Goal: Download file/media: Obtain a digital file from the website

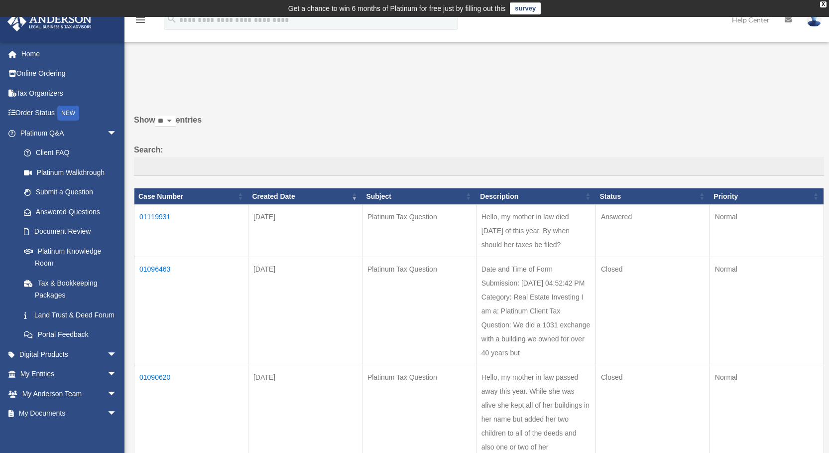
scroll to position [89, 0]
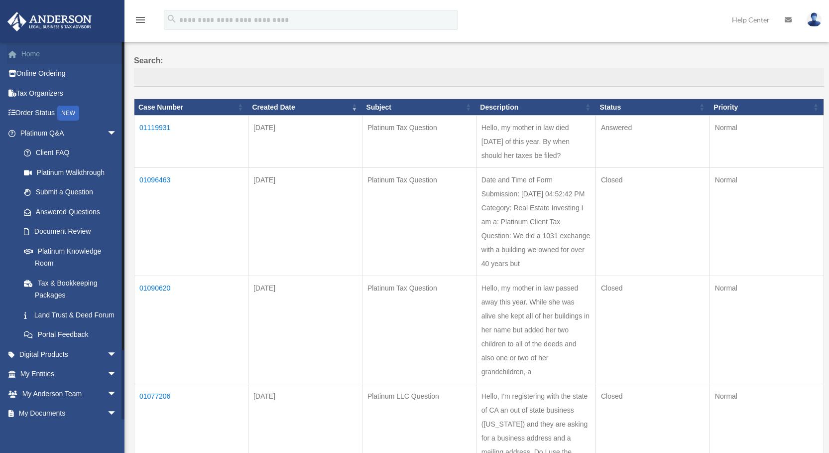
click at [32, 49] on link "Home" at bounding box center [69, 54] width 125 height 20
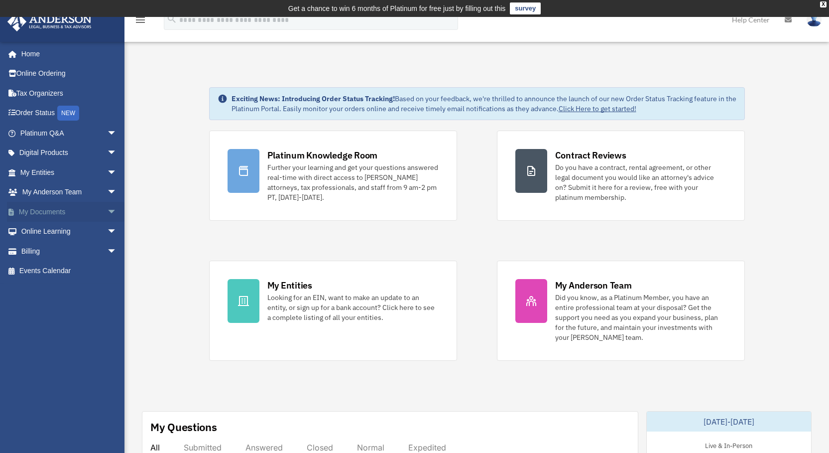
click at [107, 207] on span "arrow_drop_down" at bounding box center [117, 212] width 20 height 20
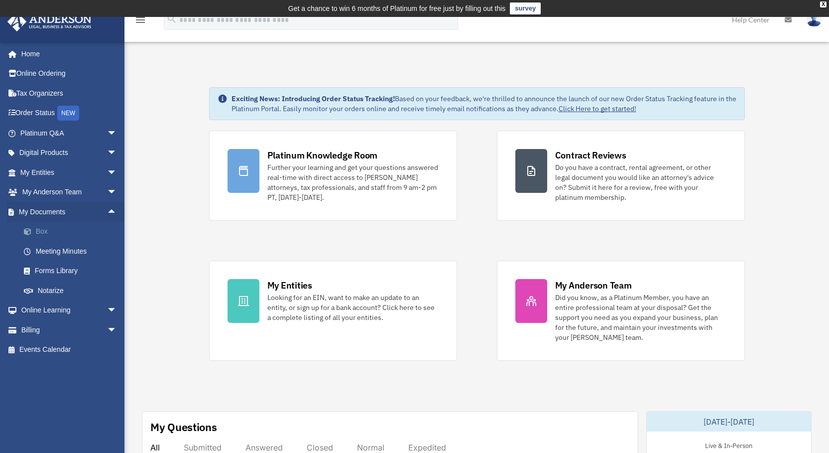
click at [42, 228] on link "Box" at bounding box center [73, 232] width 118 height 20
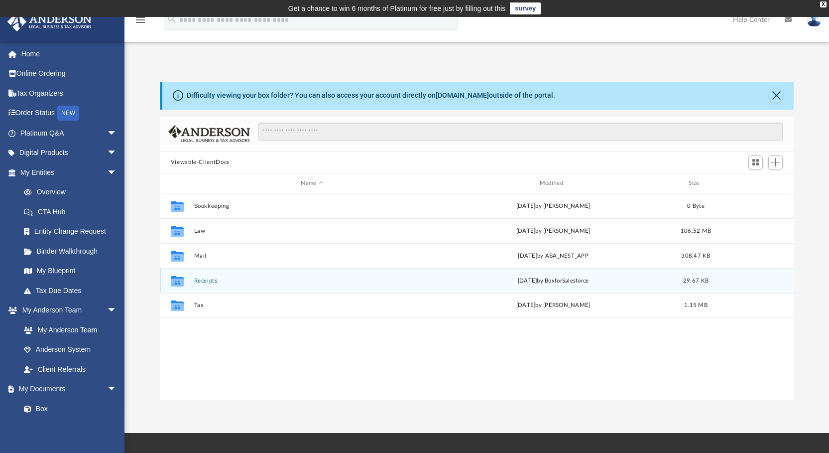
scroll to position [219, 626]
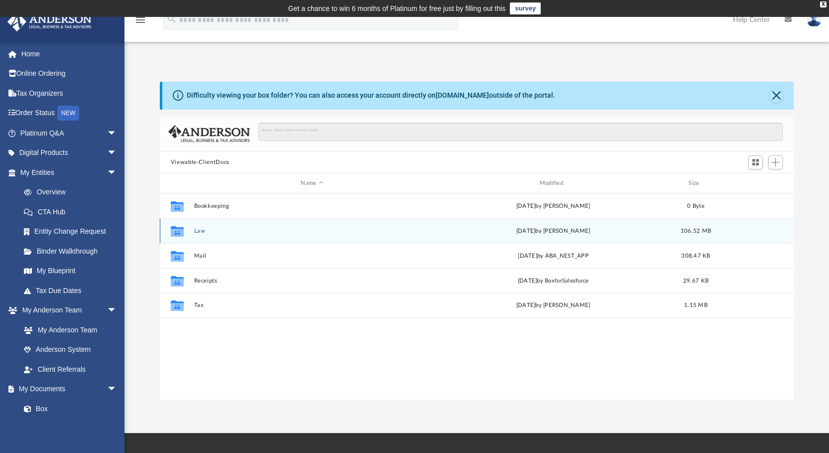
click at [198, 228] on button "Law" at bounding box center [312, 231] width 236 height 6
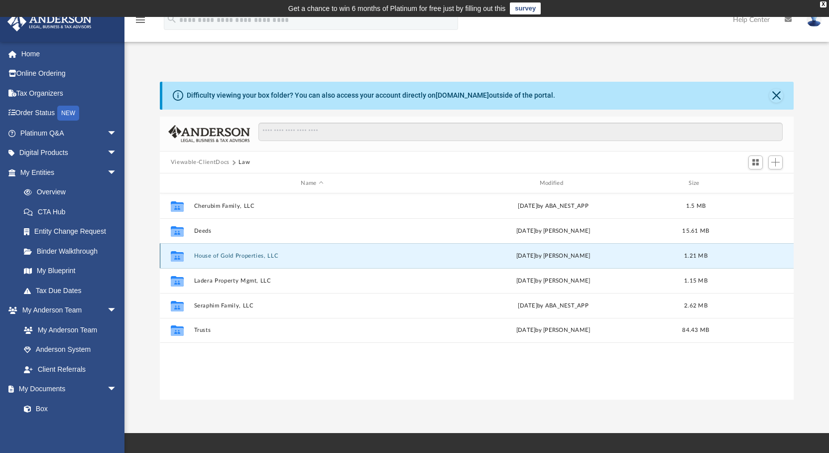
click at [223, 252] on button "House of Gold Properties, LLC" at bounding box center [312, 255] width 236 height 6
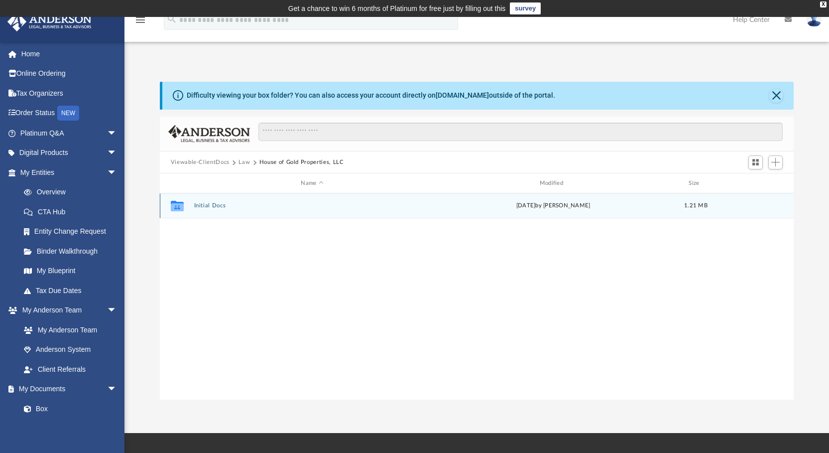
click at [207, 204] on button "Initial Docs" at bounding box center [312, 206] width 236 height 6
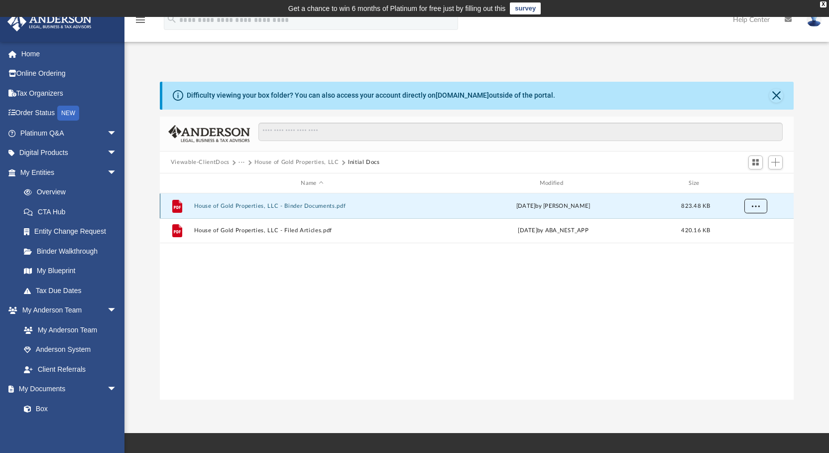
click at [755, 203] on span "More options" at bounding box center [755, 205] width 8 height 5
click at [754, 203] on span "More options" at bounding box center [755, 205] width 8 height 5
click at [623, 269] on div "File House of Gold Properties, LLC - Binder Documents.pdf Mon Sep 22 2025 by Mo…" at bounding box center [477, 296] width 634 height 206
click at [213, 204] on button "House of Gold Properties, LLC - Binder Documents.pdf" at bounding box center [312, 206] width 236 height 6
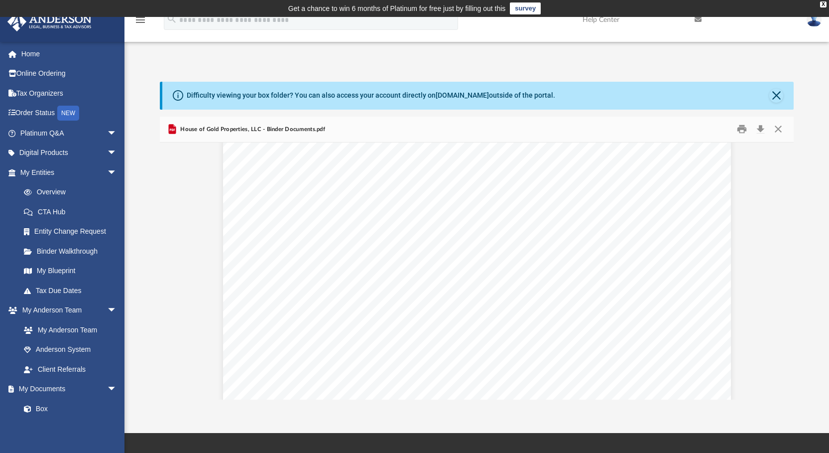
scroll to position [2887, 0]
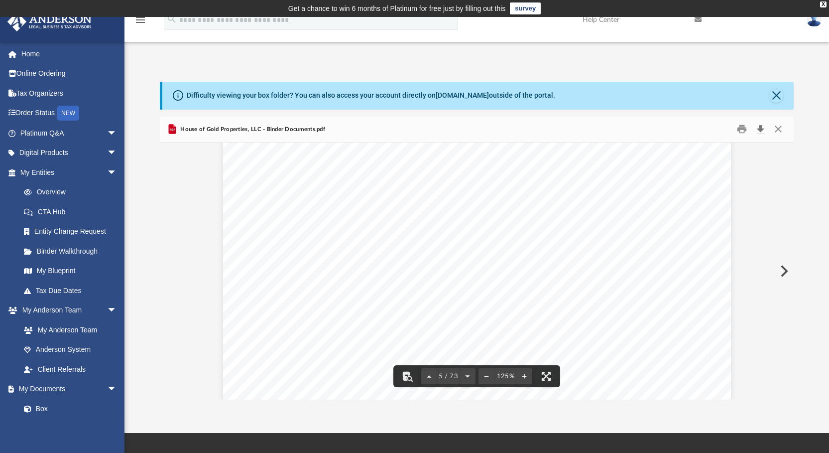
click at [759, 126] on button "Download" at bounding box center [760, 128] width 18 height 15
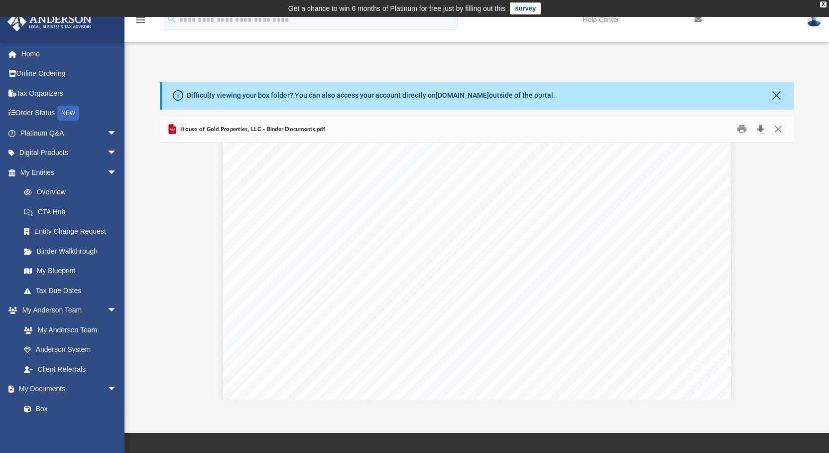
scroll to position [1394, 0]
click at [778, 92] on button "Close" at bounding box center [776, 96] width 14 height 14
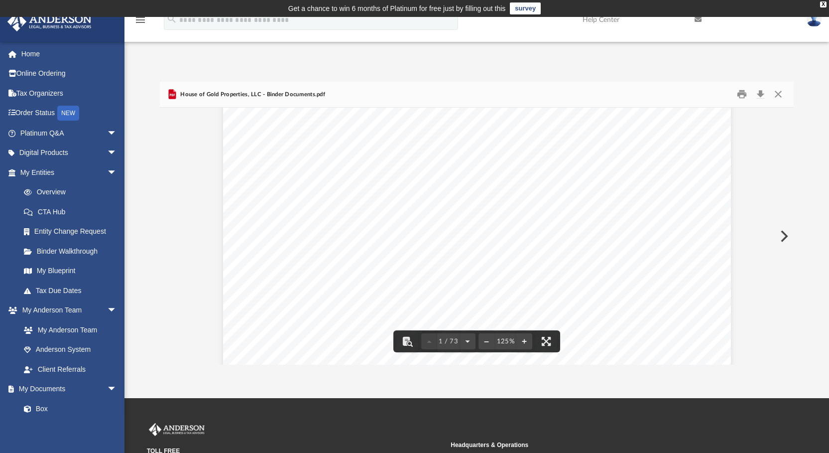
scroll to position [0, 0]
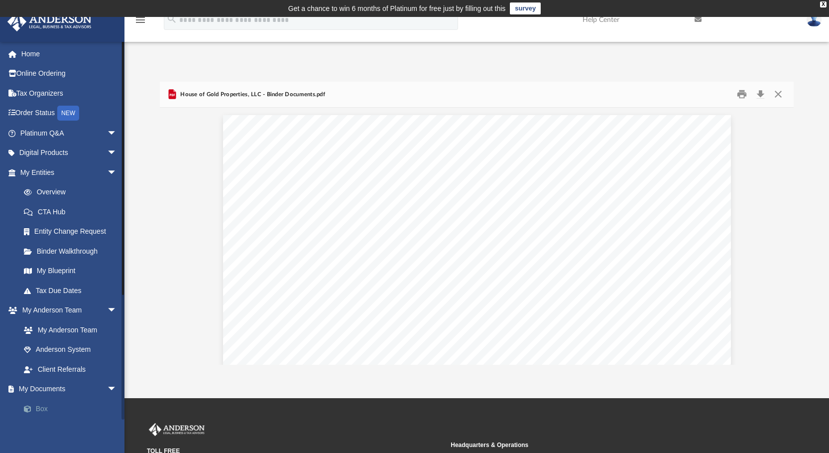
click at [41, 406] on link "Box" at bounding box center [73, 408] width 118 height 20
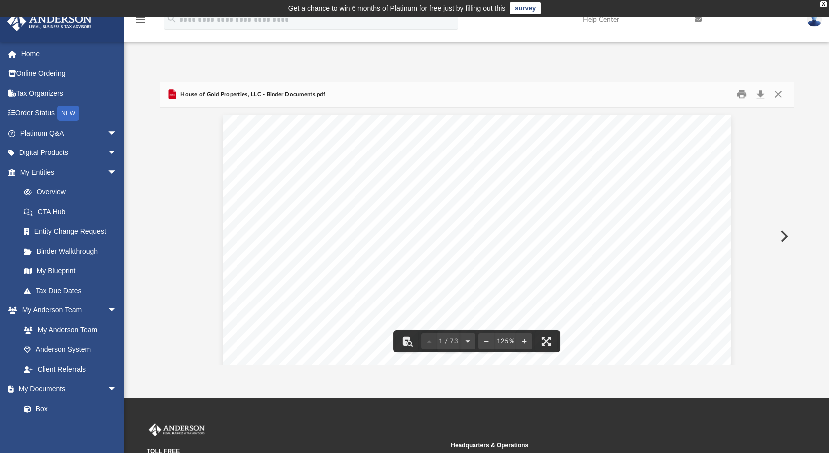
click at [138, 19] on icon "menu" at bounding box center [140, 20] width 12 height 12
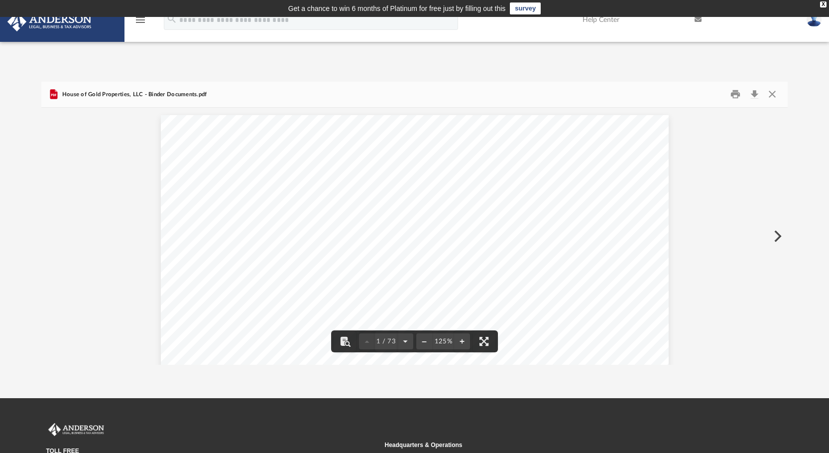
scroll to position [219, 738]
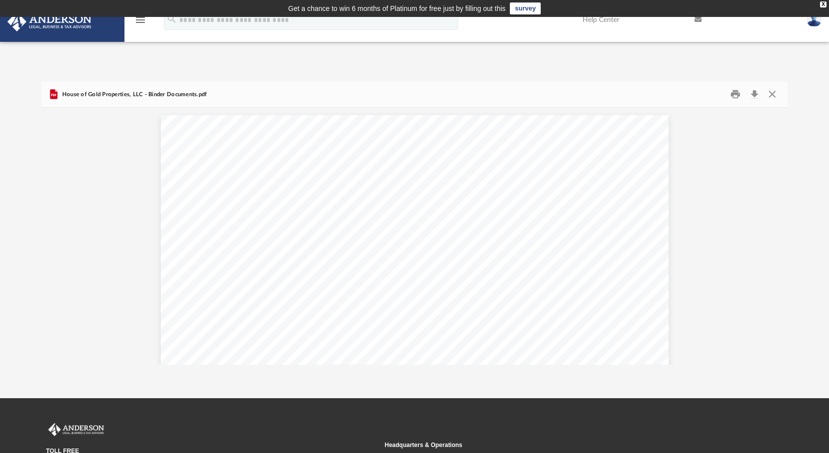
click at [138, 19] on icon "menu" at bounding box center [140, 20] width 12 height 12
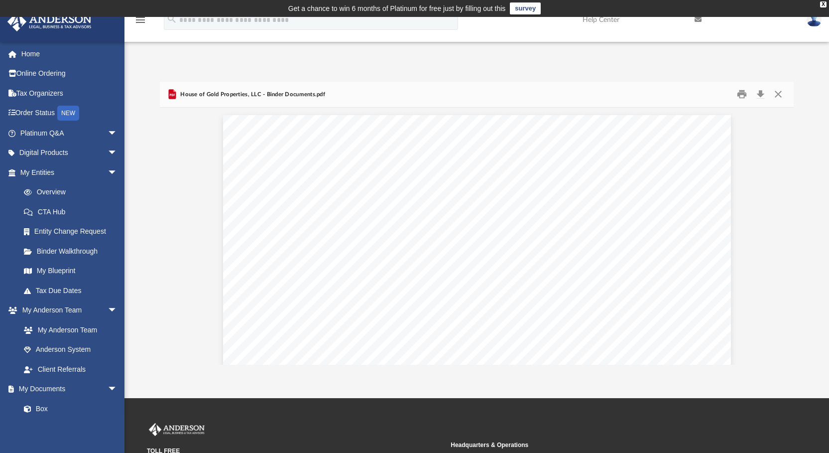
scroll to position [219, 626]
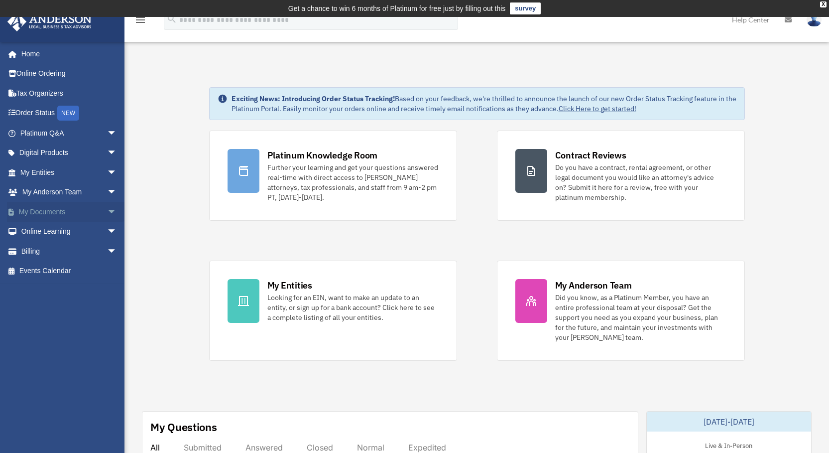
click at [107, 207] on span "arrow_drop_down" at bounding box center [117, 212] width 20 height 20
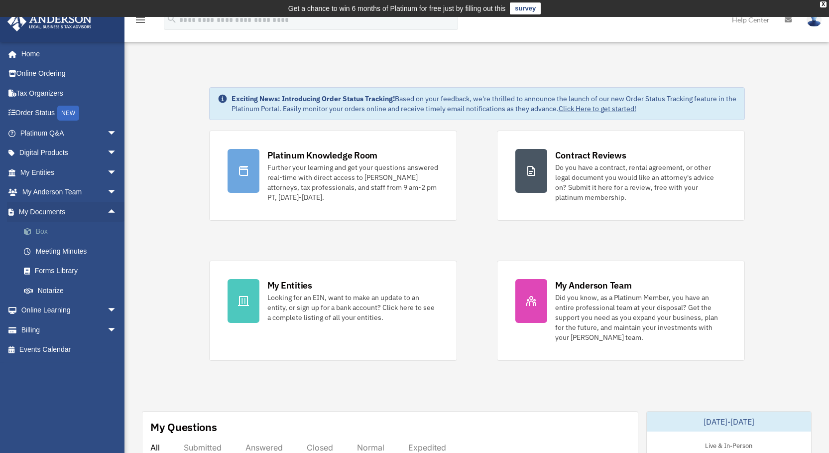
click at [38, 230] on link "Box" at bounding box center [73, 232] width 118 height 20
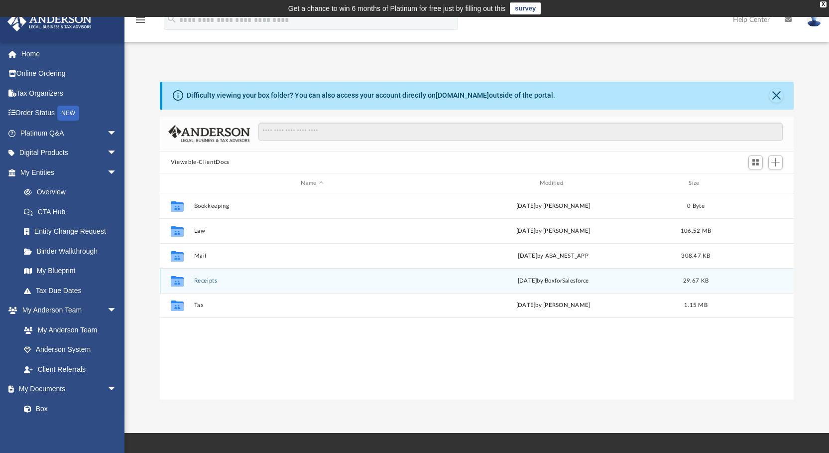
scroll to position [219, 626]
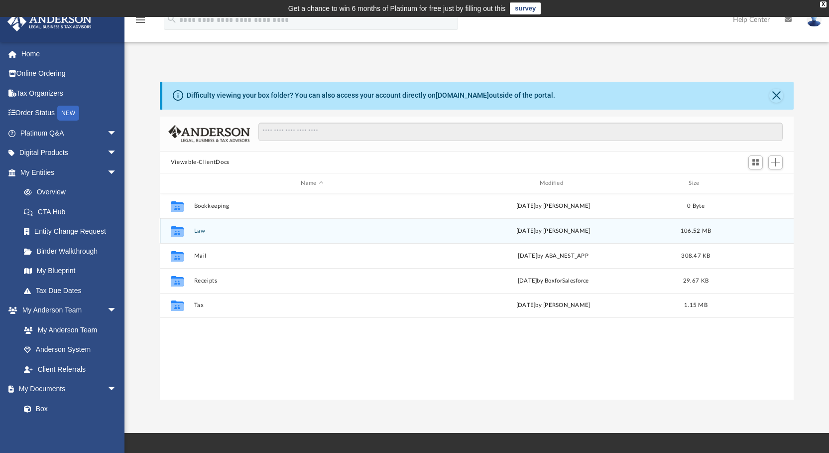
click at [177, 231] on icon "grid" at bounding box center [177, 233] width 13 height 8
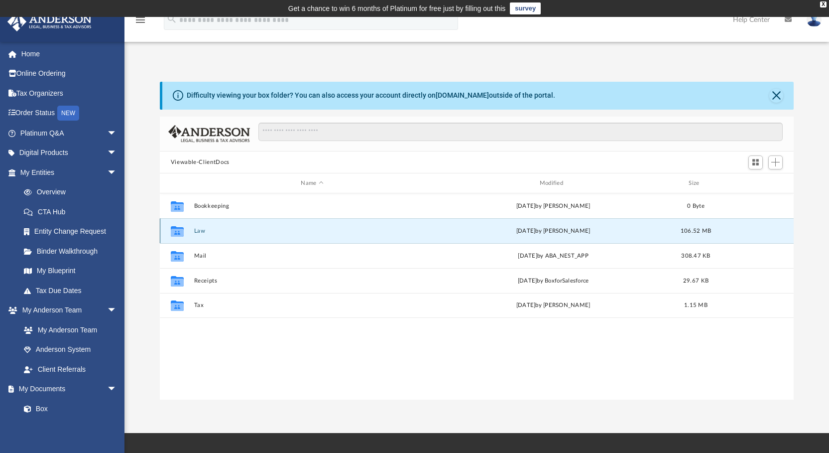
click at [198, 230] on button "Law" at bounding box center [312, 231] width 236 height 6
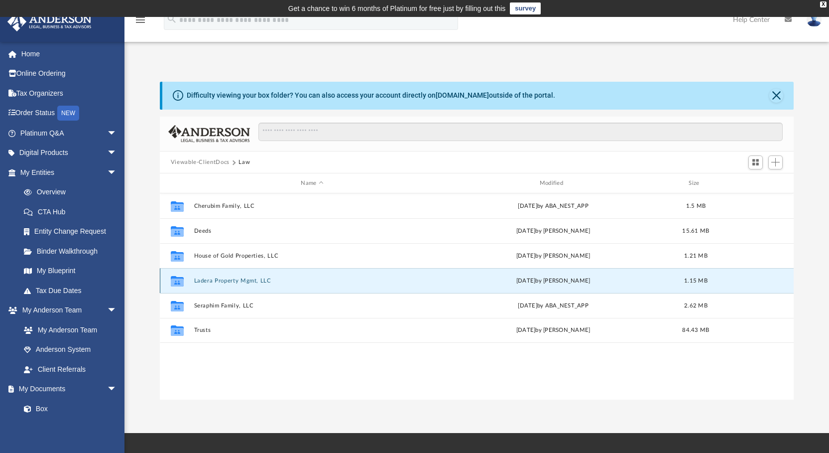
click at [245, 277] on button "Ladera Property Mgmt, LLC" at bounding box center [312, 280] width 236 height 6
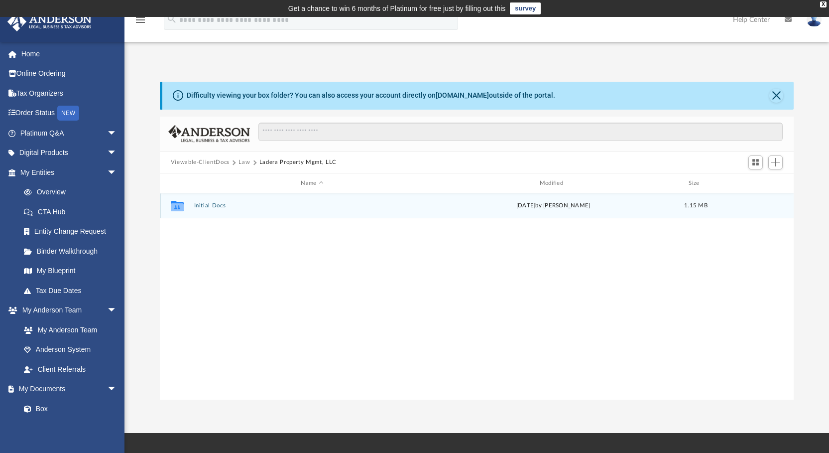
click at [179, 203] on icon "grid" at bounding box center [177, 206] width 13 height 10
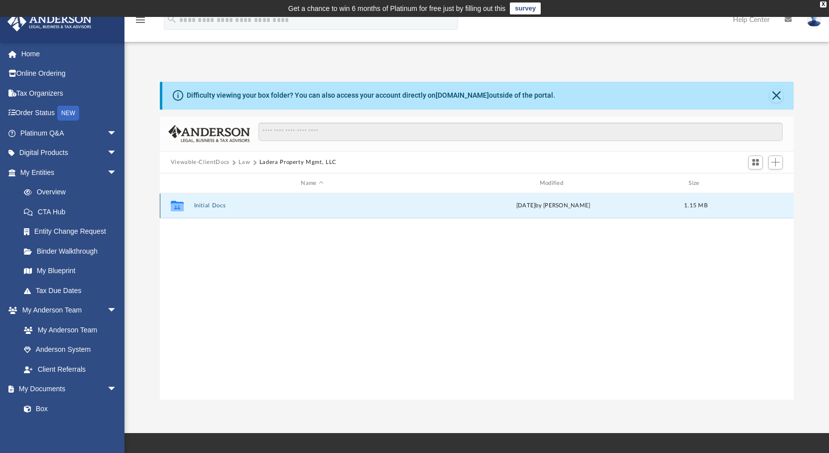
click at [178, 202] on icon "grid" at bounding box center [177, 206] width 13 height 10
click at [213, 206] on button "Initial Docs" at bounding box center [312, 206] width 236 height 6
click at [215, 204] on button "Initial Docs" at bounding box center [312, 206] width 236 height 6
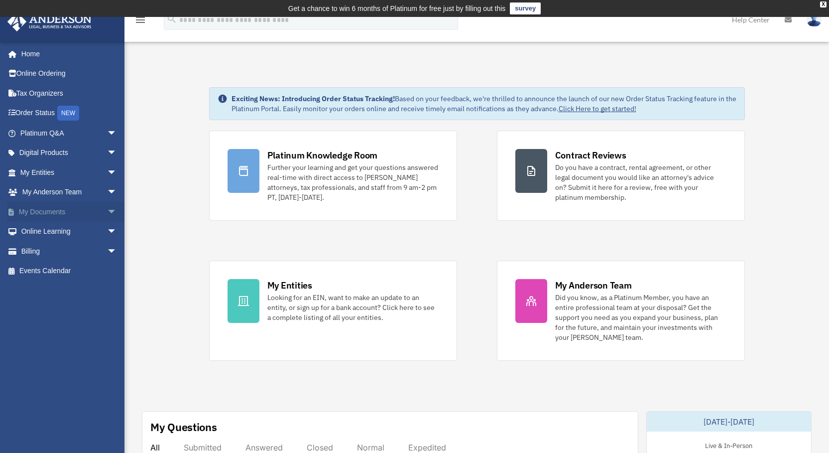
click at [107, 207] on span "arrow_drop_down" at bounding box center [117, 212] width 20 height 20
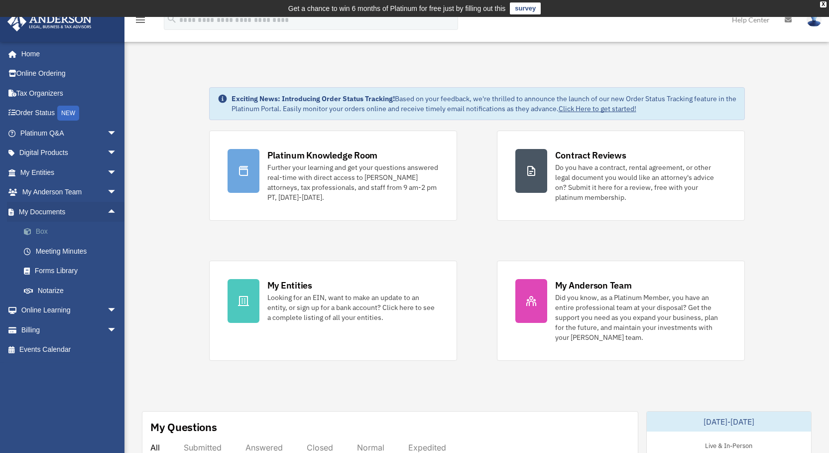
click at [40, 228] on link "Box" at bounding box center [73, 232] width 118 height 20
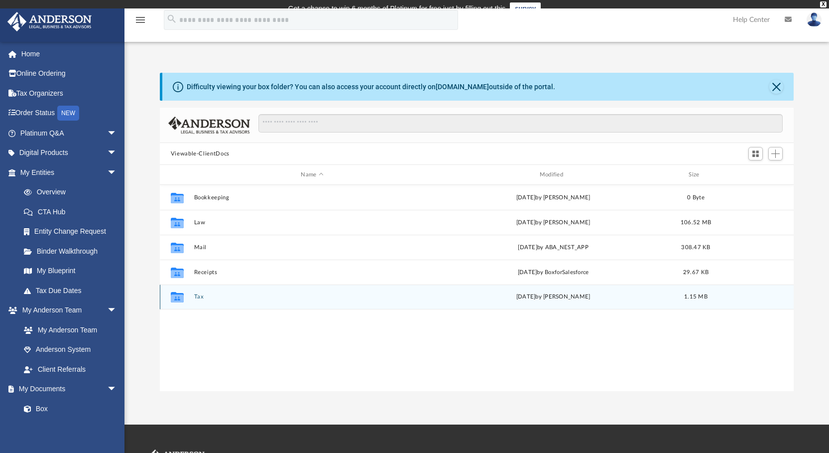
scroll to position [219, 626]
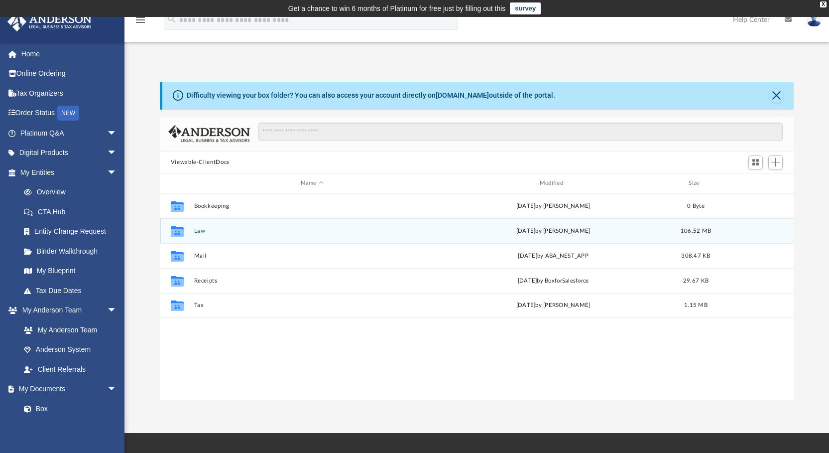
click at [195, 228] on button "Law" at bounding box center [312, 231] width 236 height 6
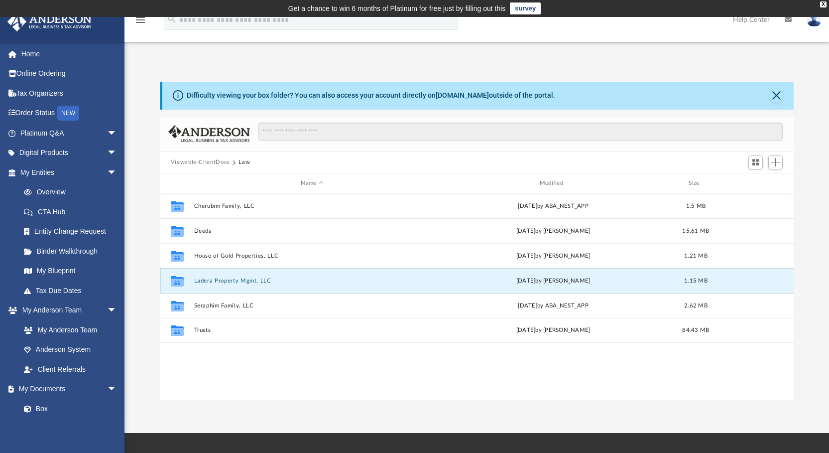
click at [235, 277] on button "Ladera Property Mgmt, LLC" at bounding box center [312, 280] width 236 height 6
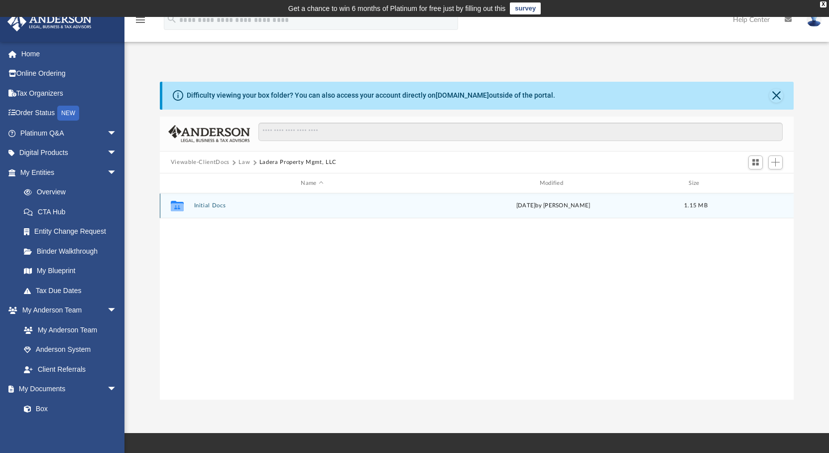
click at [210, 203] on button "Initial Docs" at bounding box center [312, 206] width 236 height 6
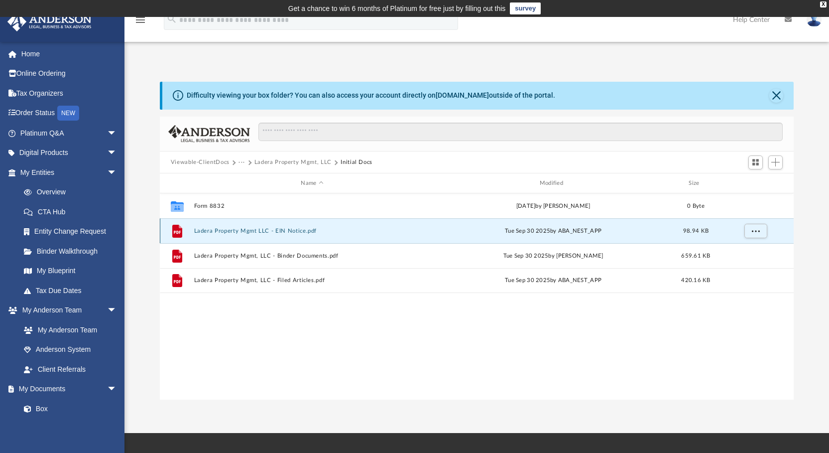
click at [248, 228] on button "Ladera Property Mgmt LLC - EIN Notice.pdf" at bounding box center [312, 231] width 236 height 6
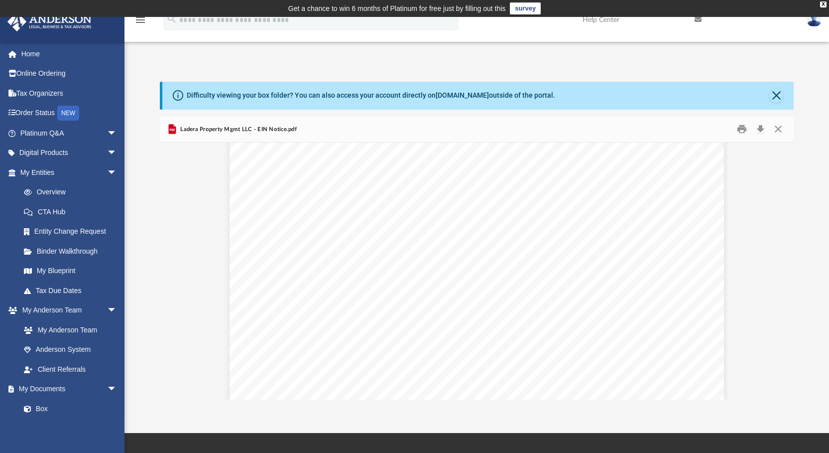
scroll to position [0, 0]
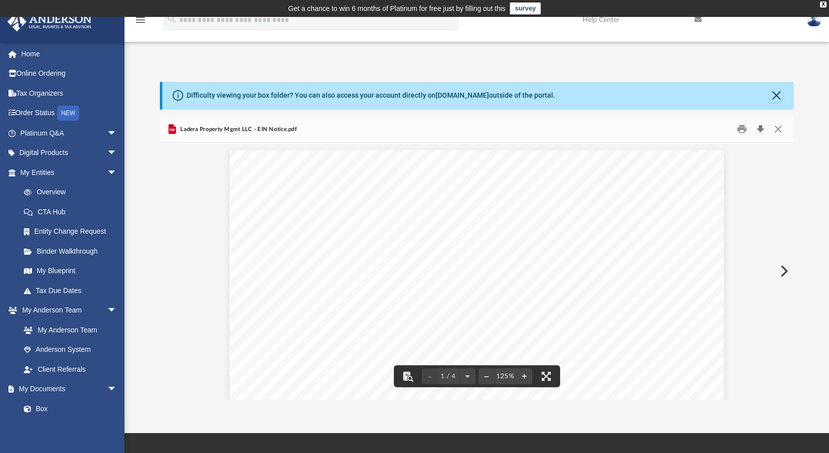
click at [758, 125] on button "Download" at bounding box center [760, 128] width 18 height 15
click at [41, 403] on link "Box" at bounding box center [73, 408] width 118 height 20
click at [777, 124] on button "Close" at bounding box center [778, 128] width 18 height 15
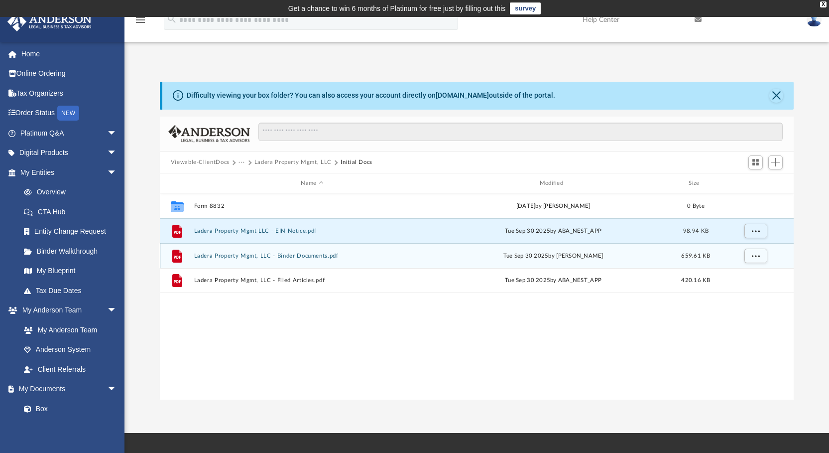
click at [306, 253] on button "Ladera Property Mgmt, LLC - Binder Documents.pdf" at bounding box center [312, 255] width 236 height 6
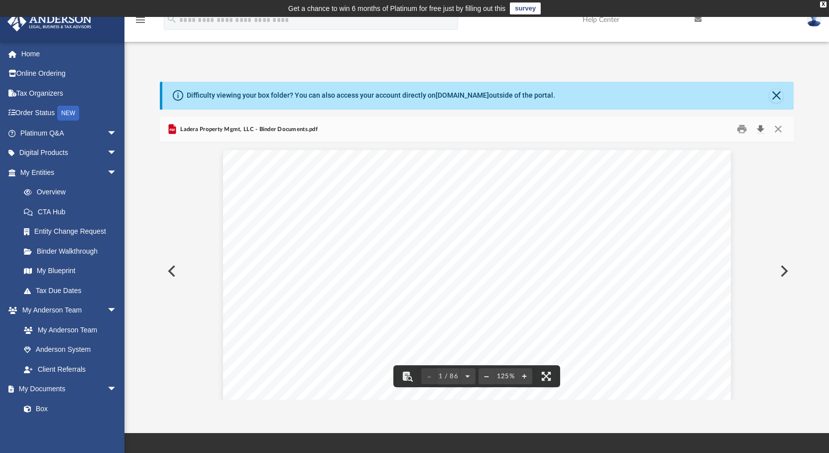
click at [760, 126] on button "Download" at bounding box center [760, 128] width 18 height 15
click at [37, 404] on link "Box" at bounding box center [73, 408] width 118 height 20
click at [780, 125] on button "Close" at bounding box center [778, 128] width 18 height 15
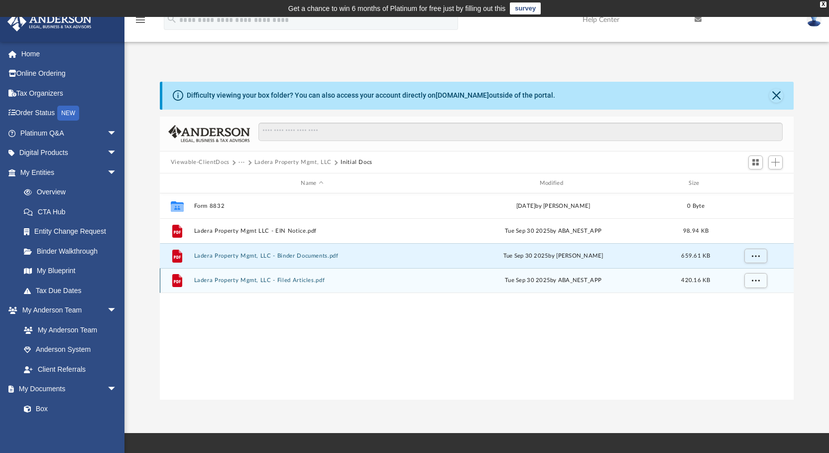
click at [296, 277] on button "Ladera Property Mgmt, LLC - Filed Articles.pdf" at bounding box center [312, 280] width 236 height 6
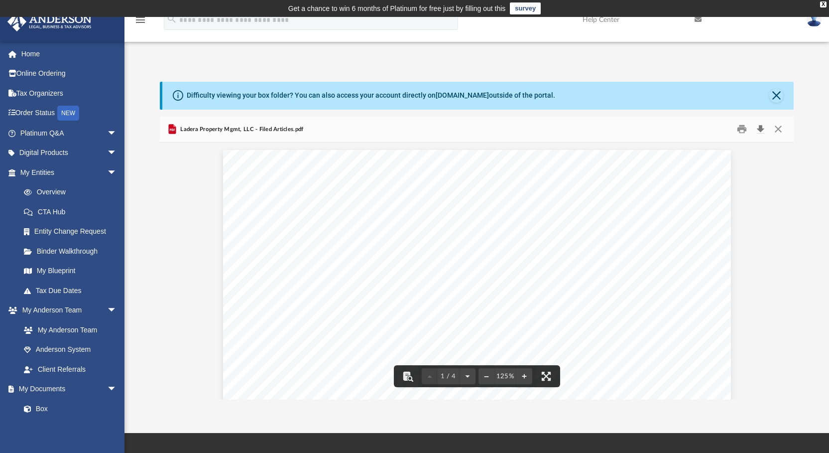
click at [761, 125] on button "Download" at bounding box center [760, 128] width 18 height 15
click at [778, 122] on button "Close" at bounding box center [778, 128] width 18 height 15
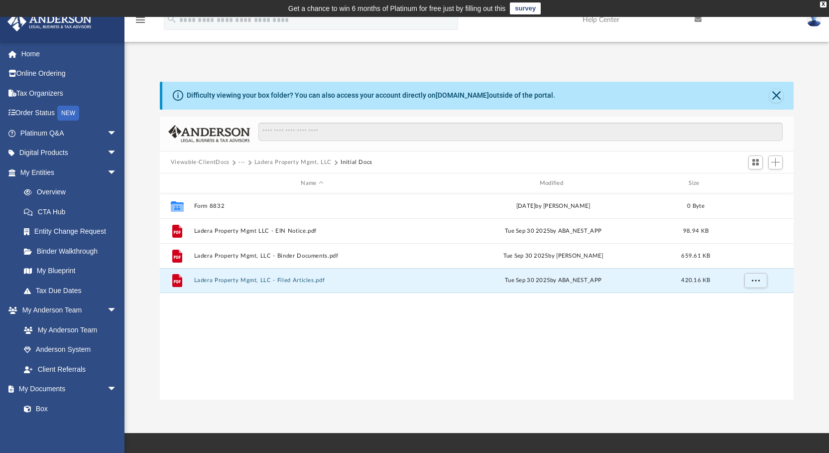
click at [208, 160] on button "Viewable-ClientDocs" at bounding box center [200, 162] width 59 height 9
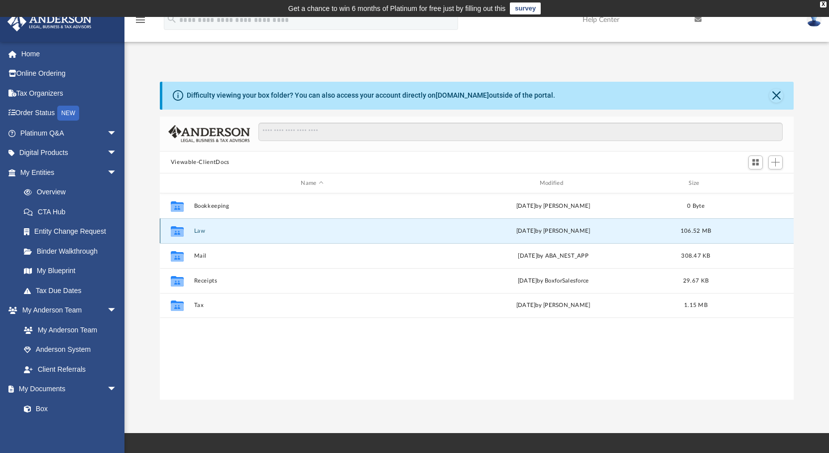
click at [199, 228] on button "Law" at bounding box center [312, 231] width 236 height 6
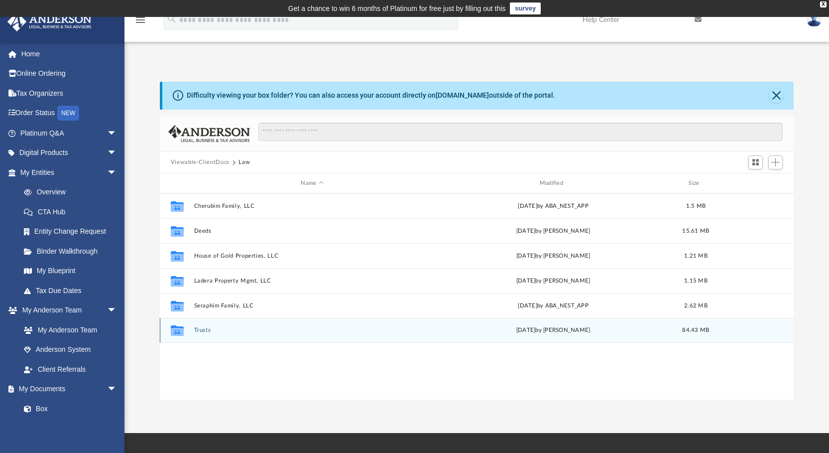
click at [204, 327] on button "Trusts" at bounding box center [312, 330] width 236 height 6
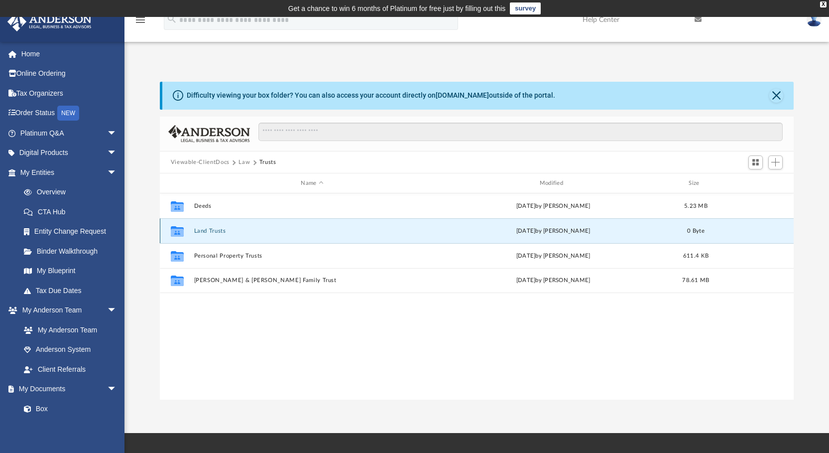
click at [213, 228] on button "Land Trusts" at bounding box center [312, 231] width 236 height 6
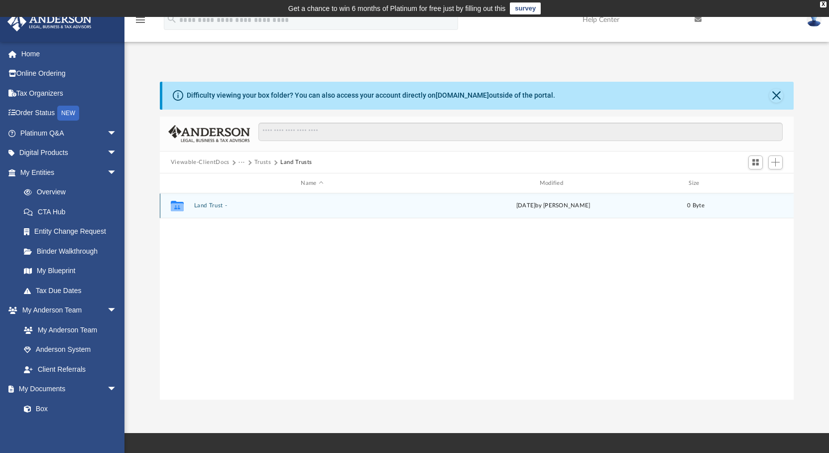
click at [218, 204] on button "Land Trust -" at bounding box center [312, 206] width 236 height 6
